Goal: Ask a question: Seek information or help from site administrators or community

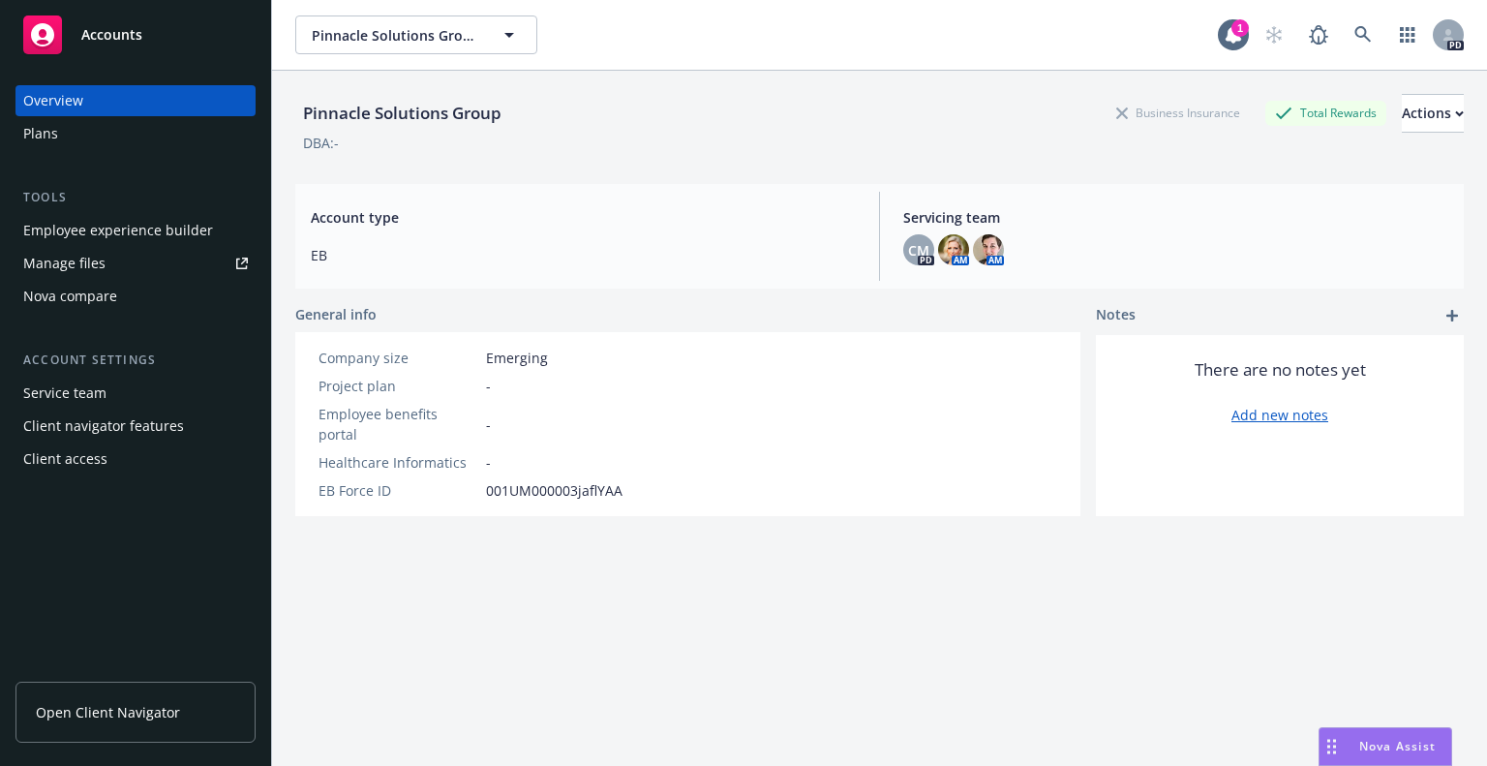
click at [1389, 737] on div "Nova Assist" at bounding box center [1386, 746] width 132 height 37
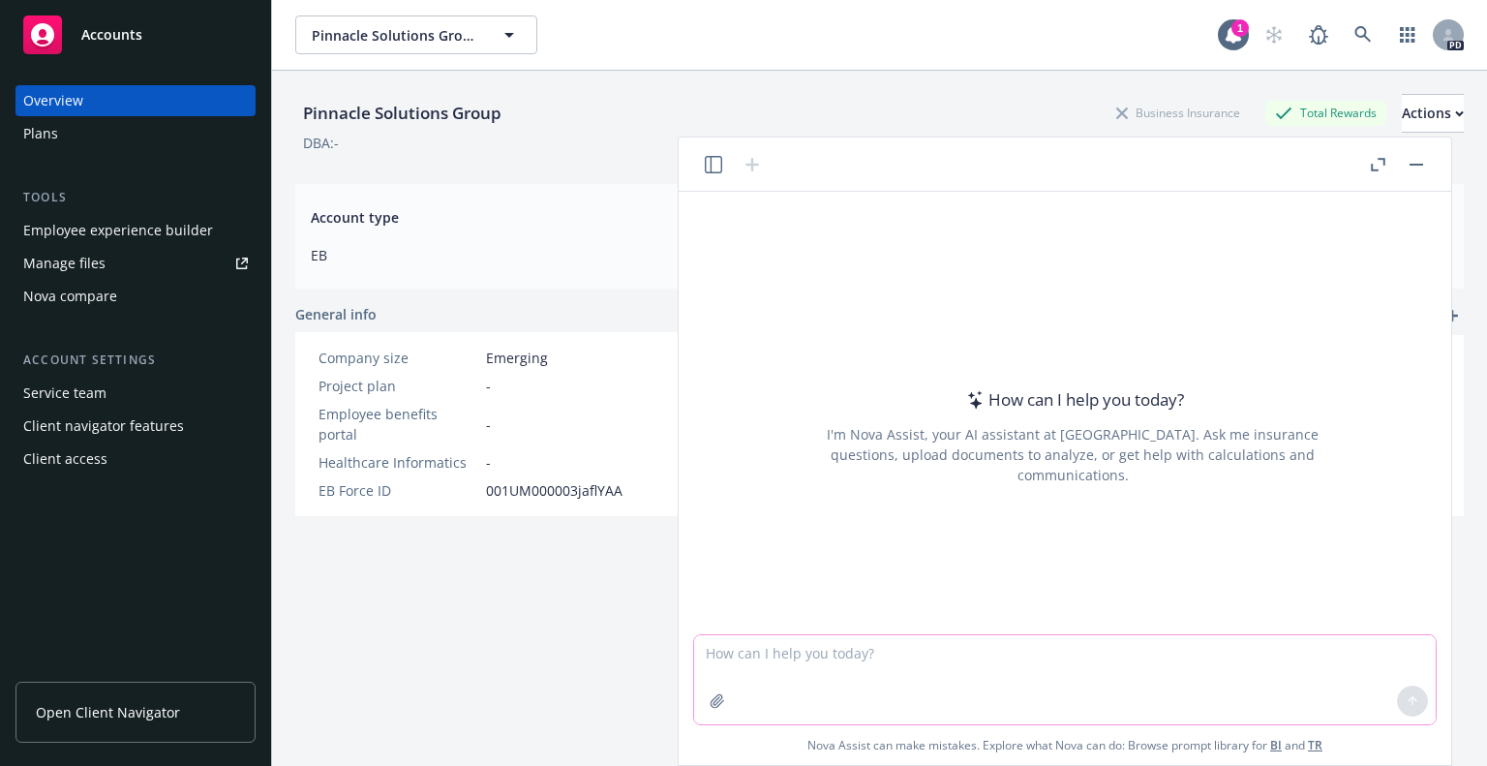
click at [879, 661] on textarea at bounding box center [1065, 679] width 742 height 89
type textarea "How familiar are you with Newfront's success working with groups in a PEO"
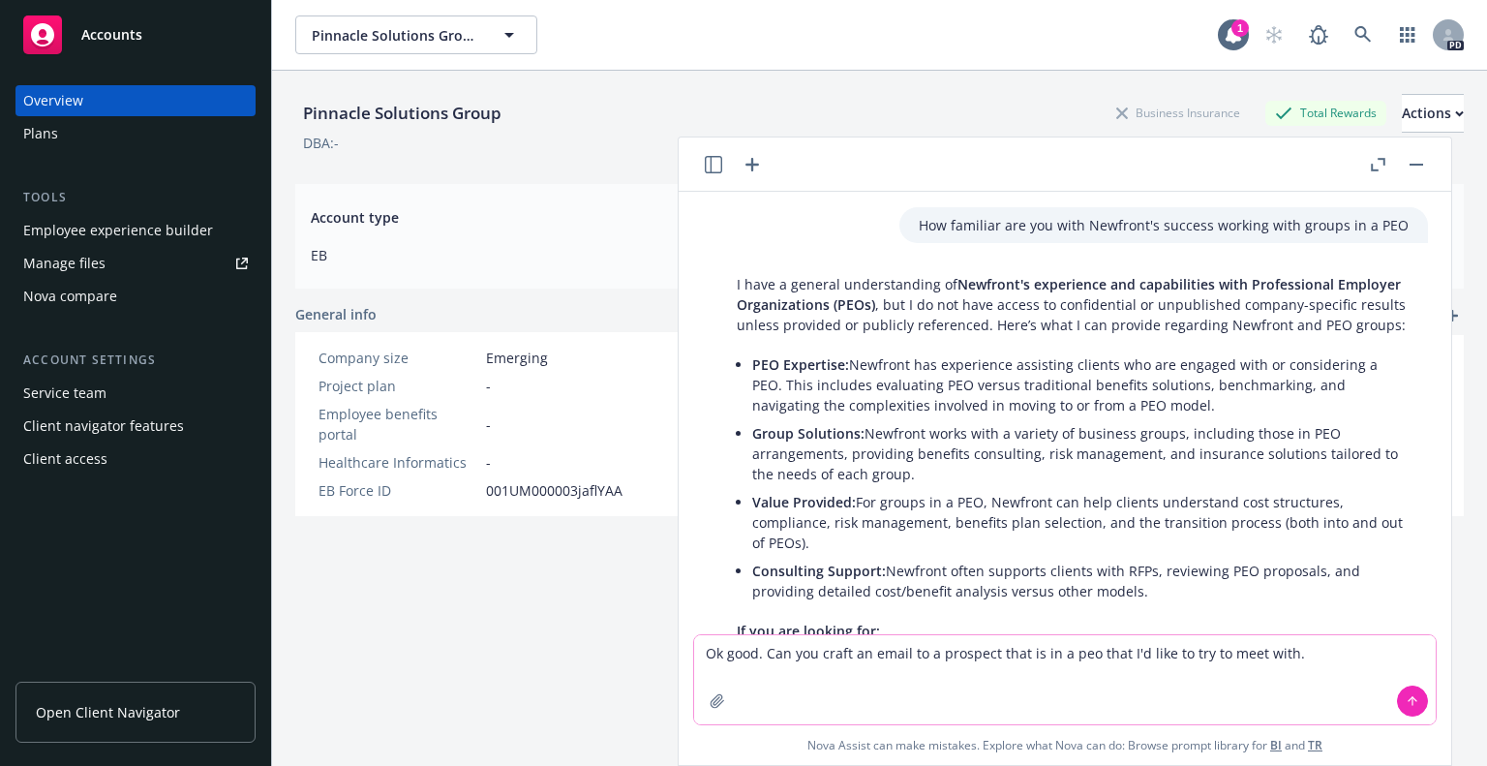
type textarea "Ok good. Can you craft an email to a prospect that is in a peo that I'd like to…"
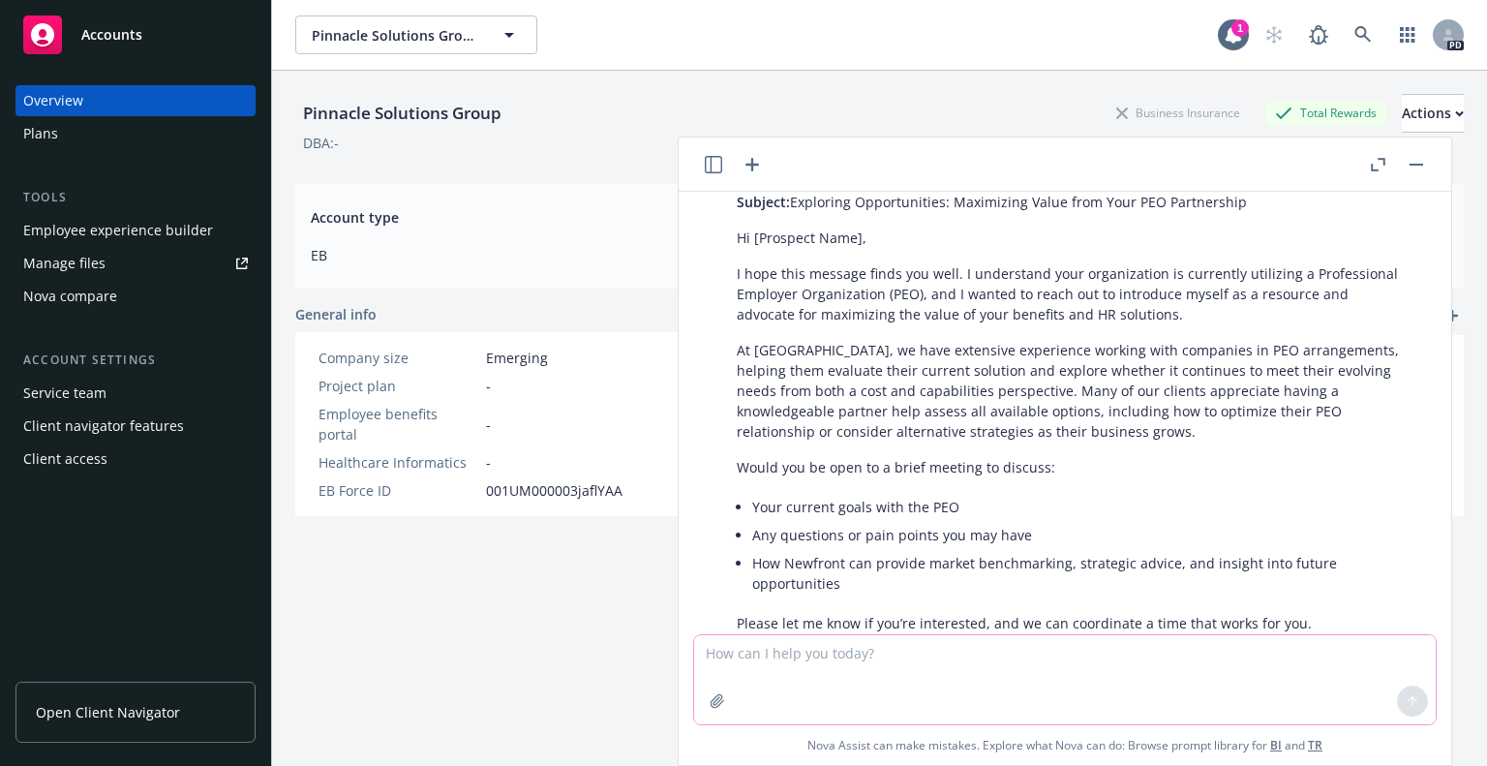
scroll to position [800, 0]
